Goal: Task Accomplishment & Management: Manage account settings

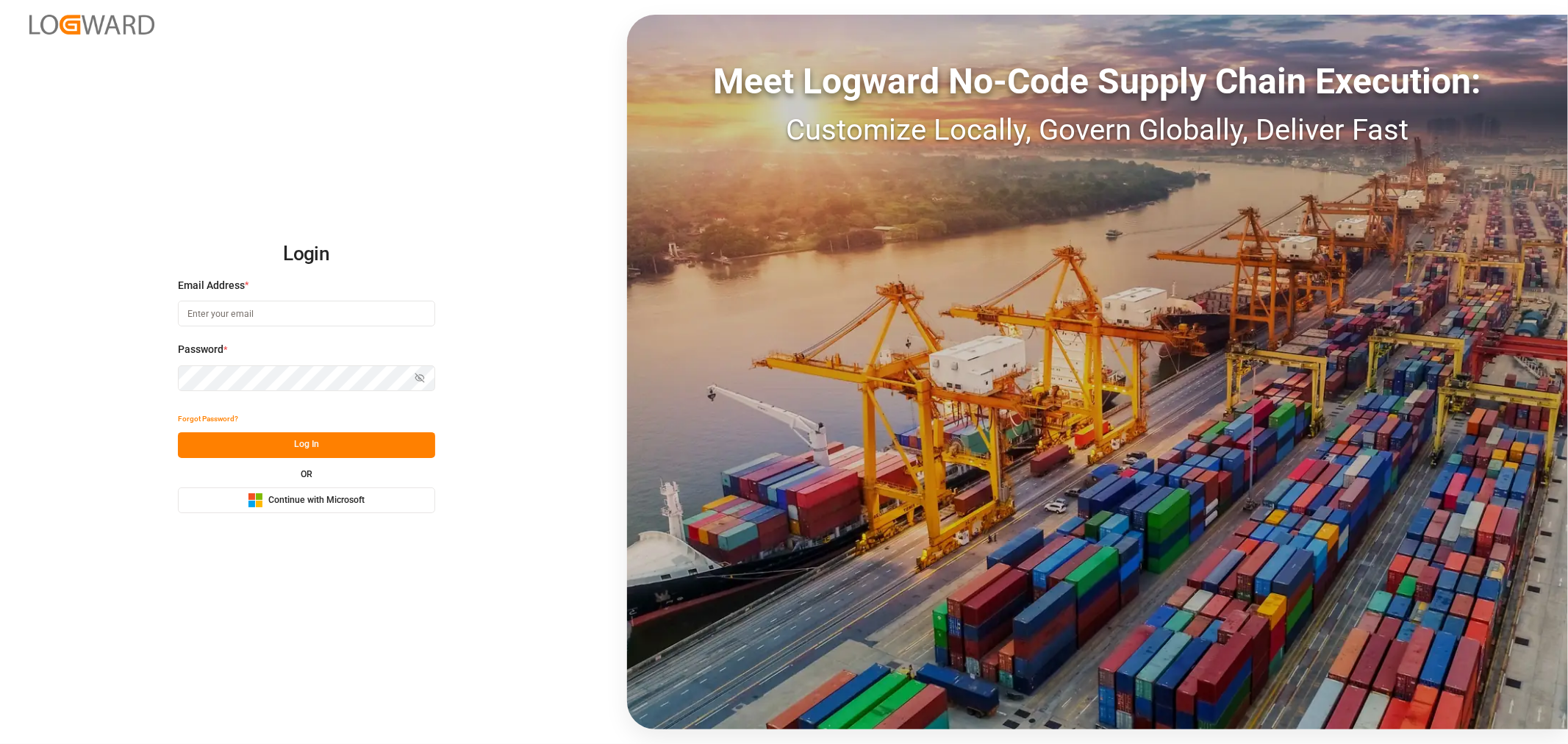
click at [297, 314] on input at bounding box center [306, 313] width 257 height 26
type input "[PERSON_NAME][DOMAIN_NAME][EMAIL_ADDRESS][DOMAIN_NAME]"
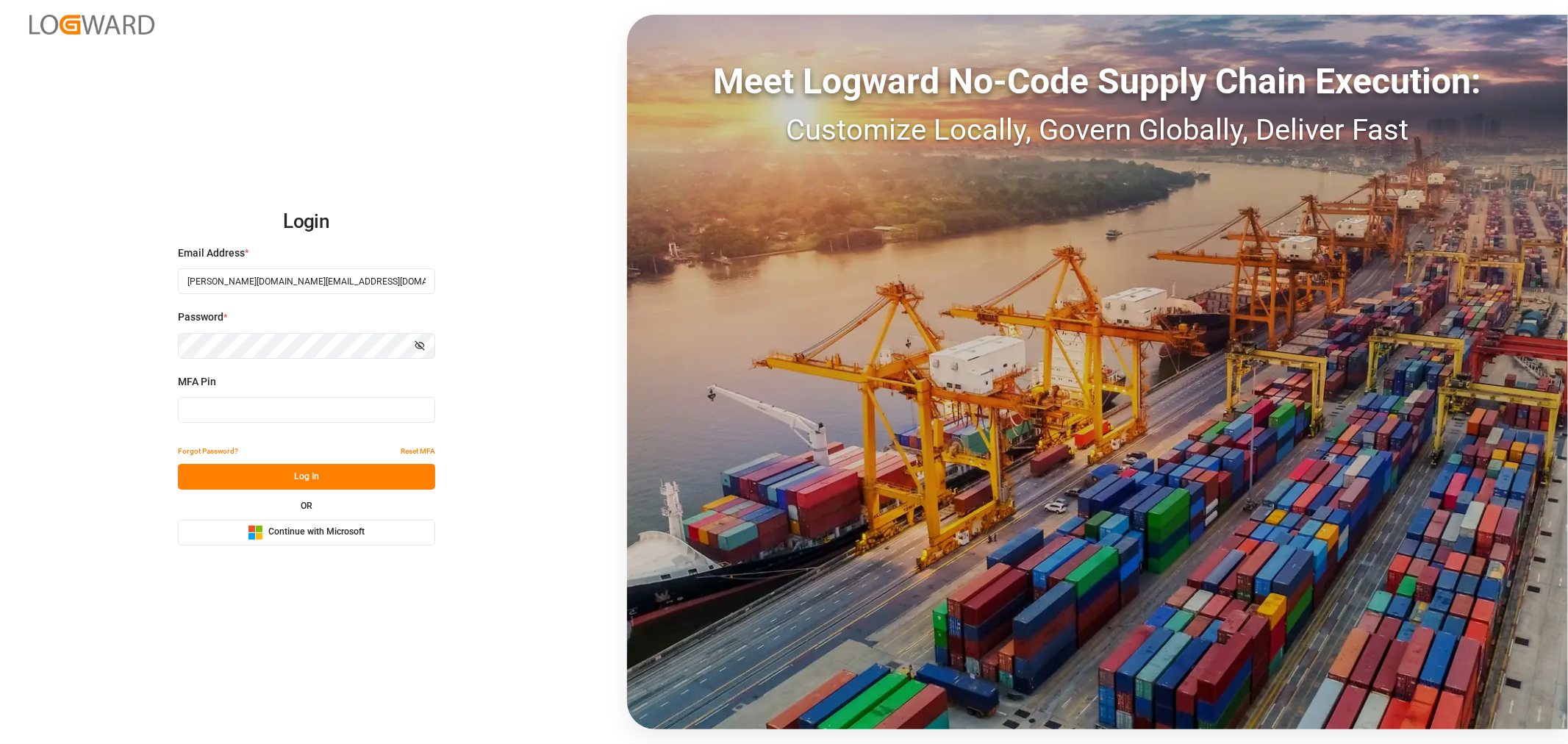
type input "031164"
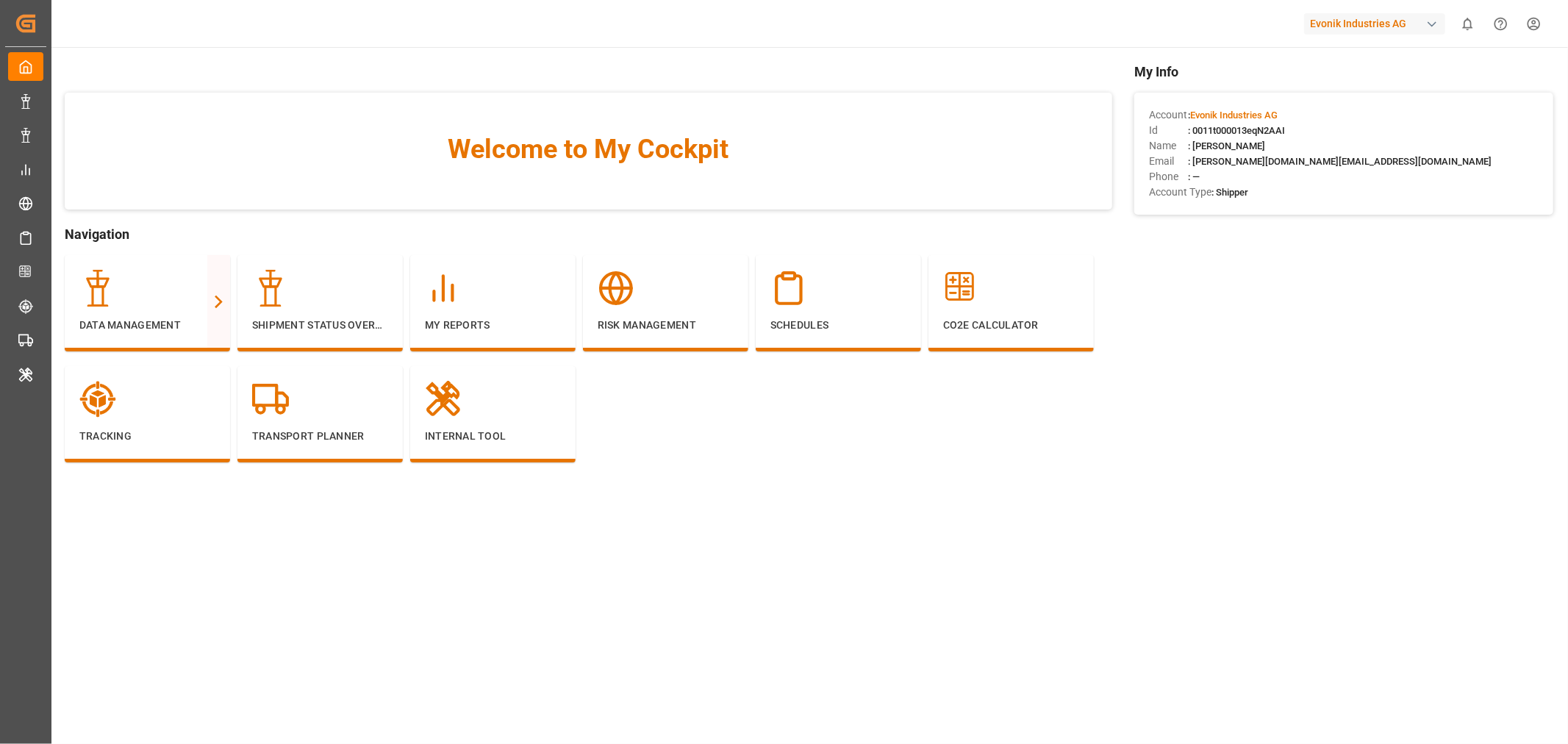
click at [1433, 26] on div "button" at bounding box center [1431, 24] width 14 height 14
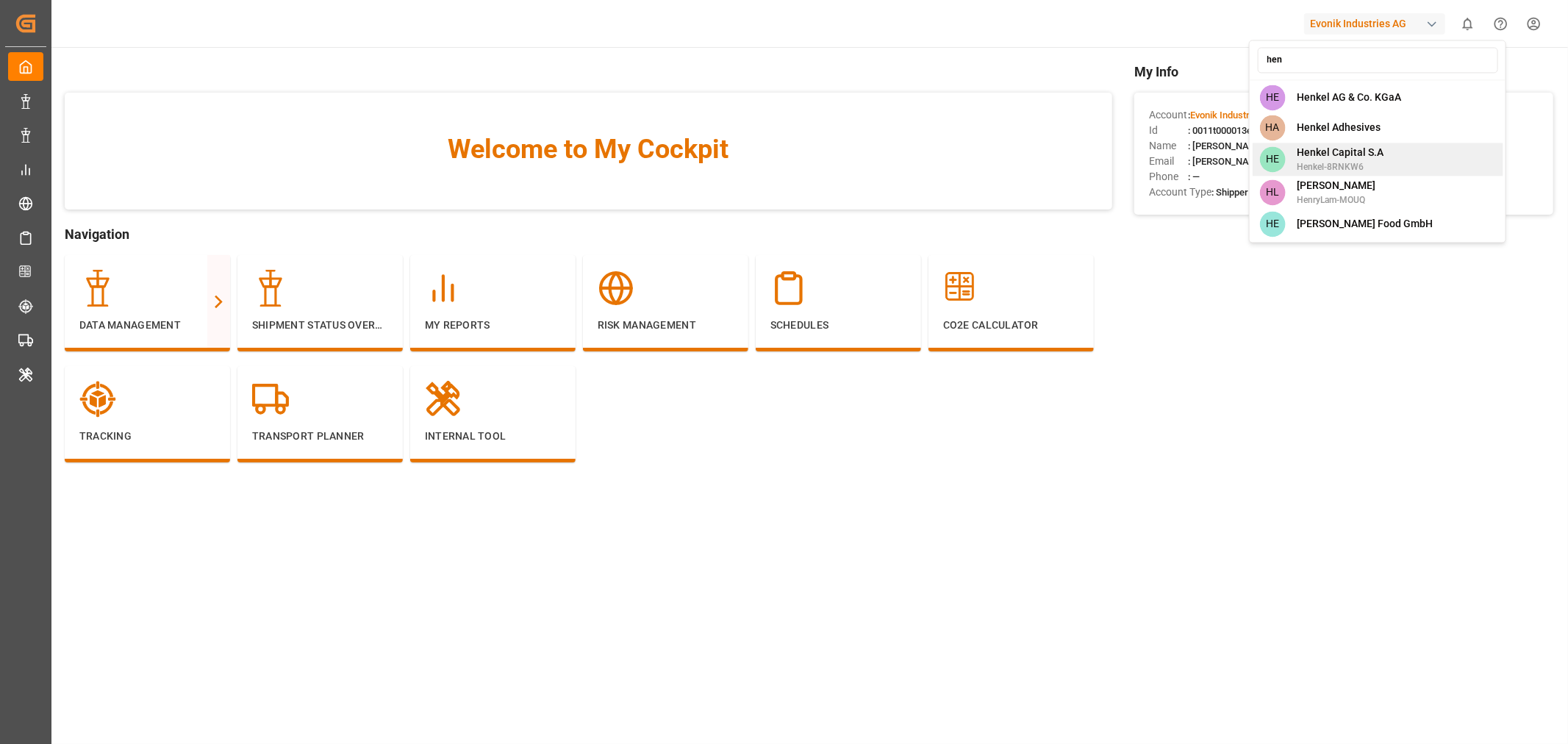
type input "hen"
click at [1353, 163] on span "Henkel-8RNKW6" at bounding box center [1339, 166] width 87 height 13
